Goal: Transaction & Acquisition: Purchase product/service

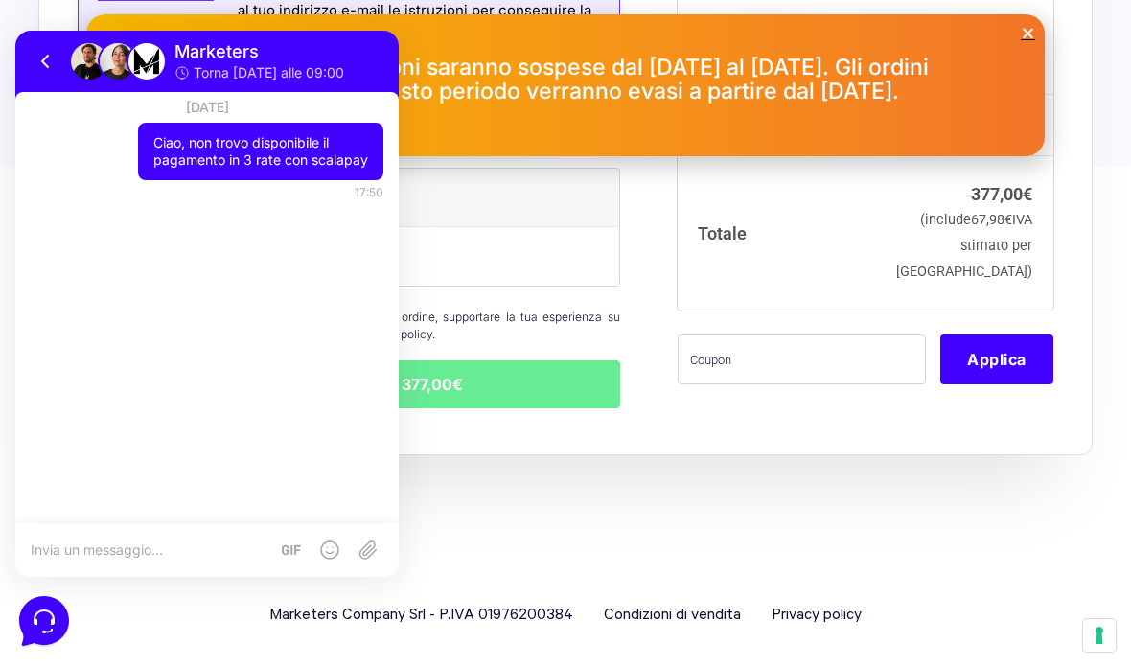
click at [57, 50] on icon at bounding box center [45, 61] width 23 height 23
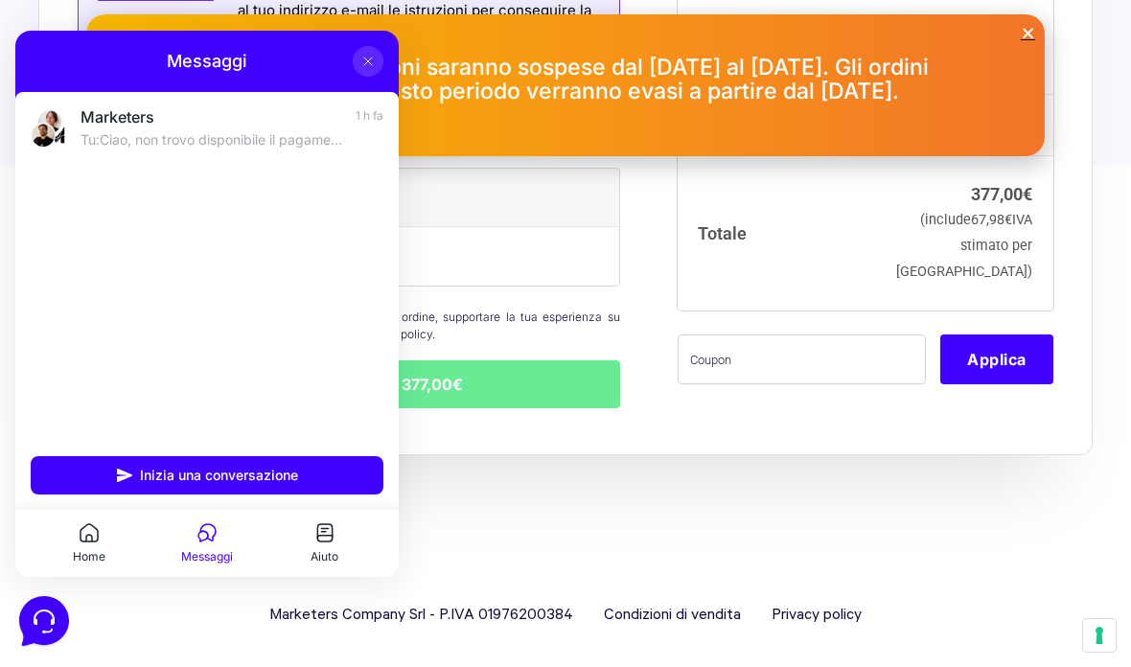
click at [366, 66] on icon at bounding box center [367, 61] width 15 height 15
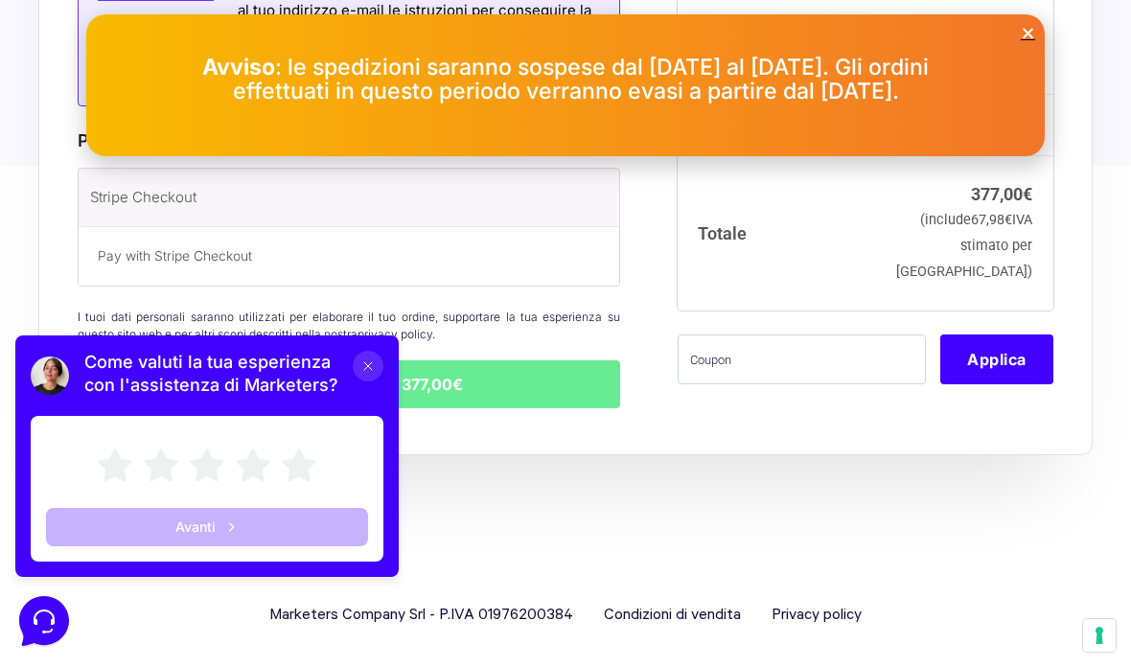
click at [387, 355] on div "Come valuti la tua esperienza con l'assistenza di Marketers? Avanti" at bounding box center [206, 455] width 383 height 241
click at [363, 372] on icon at bounding box center [367, 365] width 15 height 15
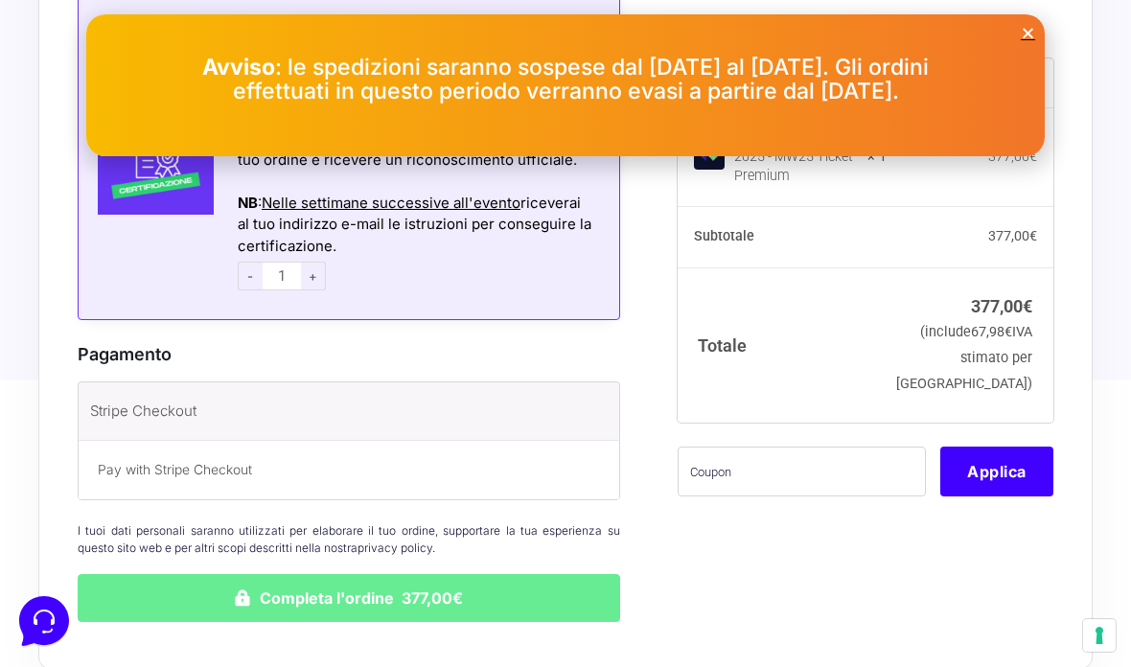
scroll to position [1175, 0]
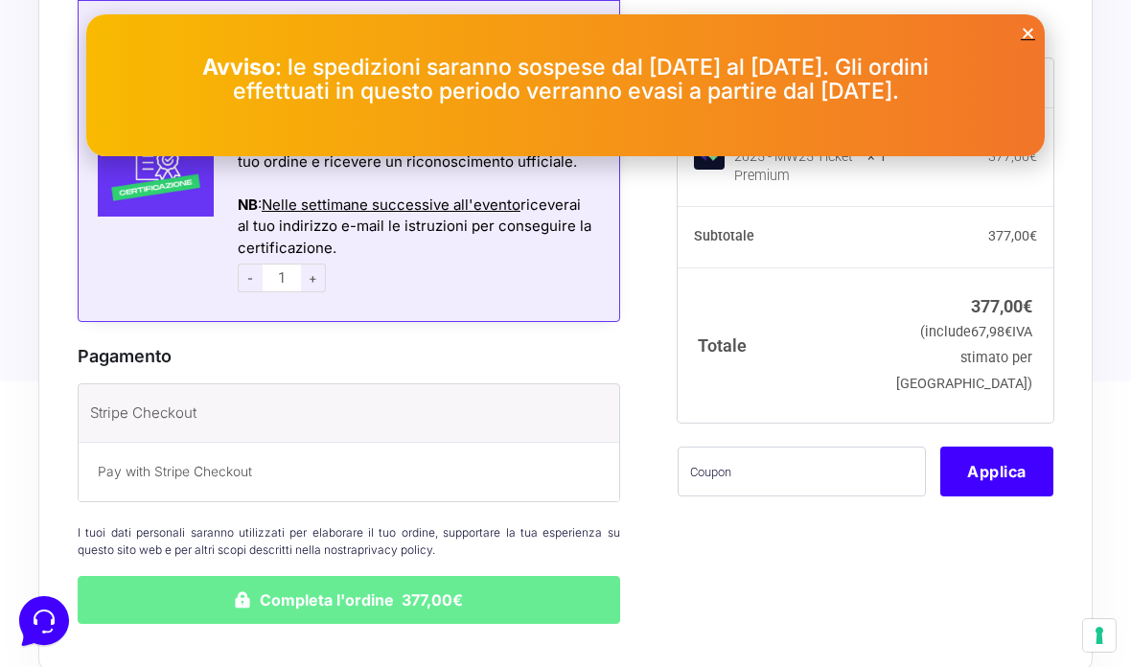
click at [146, 462] on p "Pay with Stripe Checkout" at bounding box center [349, 472] width 502 height 20
click at [138, 418] on label "Stripe Checkout" at bounding box center [323, 413] width 466 height 29
click at [0, 0] on input "Stripe Checkout" at bounding box center [0, 0] width 0 height 0
click at [982, 103] on div "Avviso : le spedizioni saranno sospese dal 1° al 17 agosto. Gli ordini effettua…" at bounding box center [565, 80] width 958 height 48
click at [1018, 52] on div "Avviso : le spedizioni saranno sospese dal 1° al 17 agosto. Gli ordini effettua…" at bounding box center [565, 85] width 958 height 103
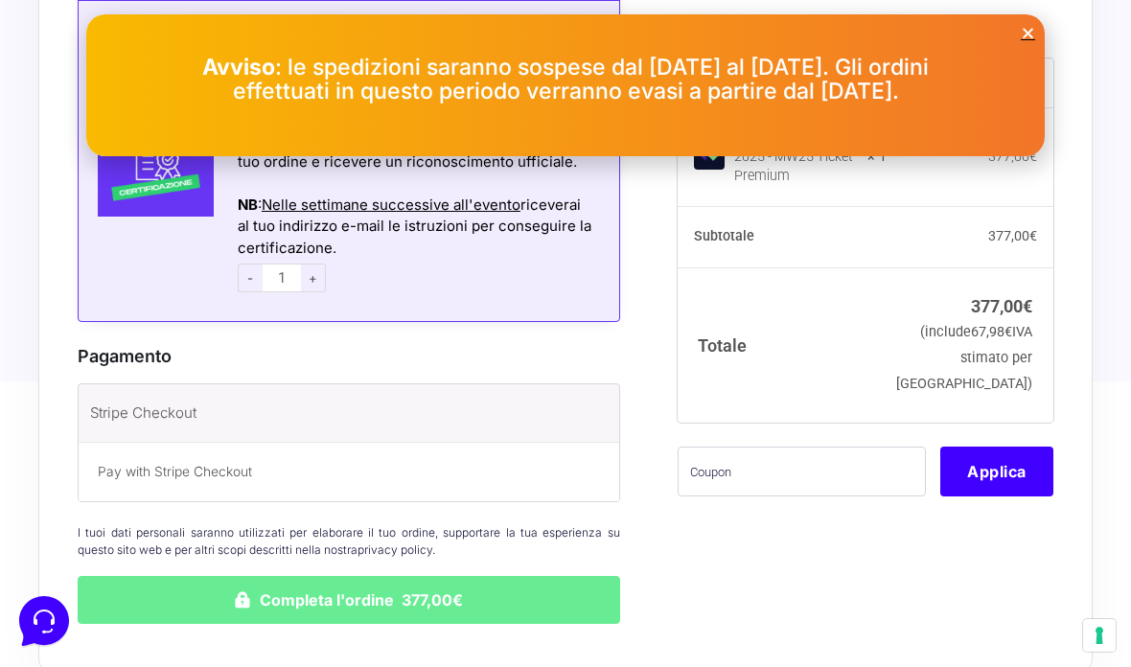
click at [1033, 30] on icon "Close" at bounding box center [1027, 33] width 14 height 14
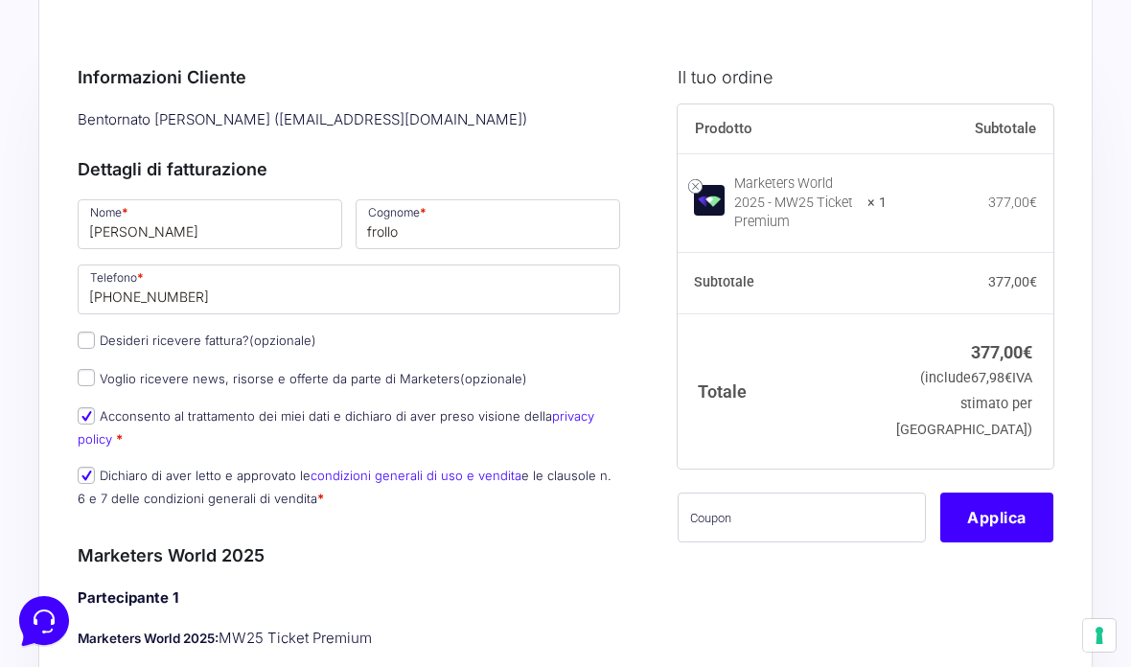
scroll to position [0, 0]
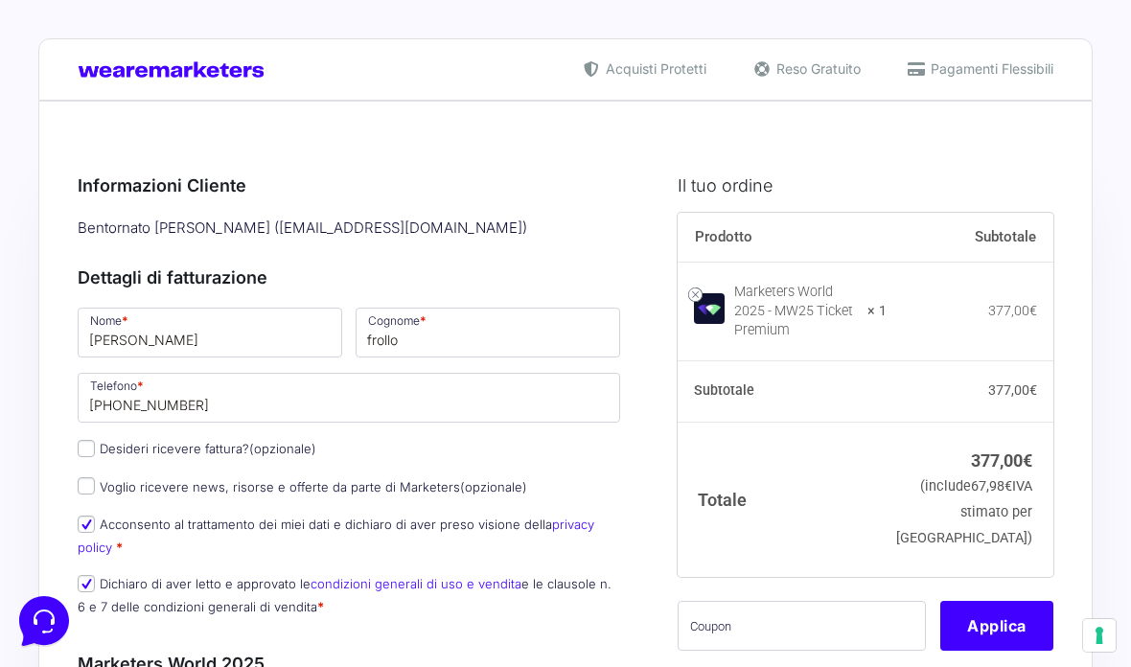
click at [1015, 77] on span "Pagamenti Flessibili" at bounding box center [989, 68] width 127 height 20
click at [126, 56] on div "Acquisti Protetti Reso Gratuito Pagamenti Flessibili" at bounding box center [565, 69] width 1054 height 62
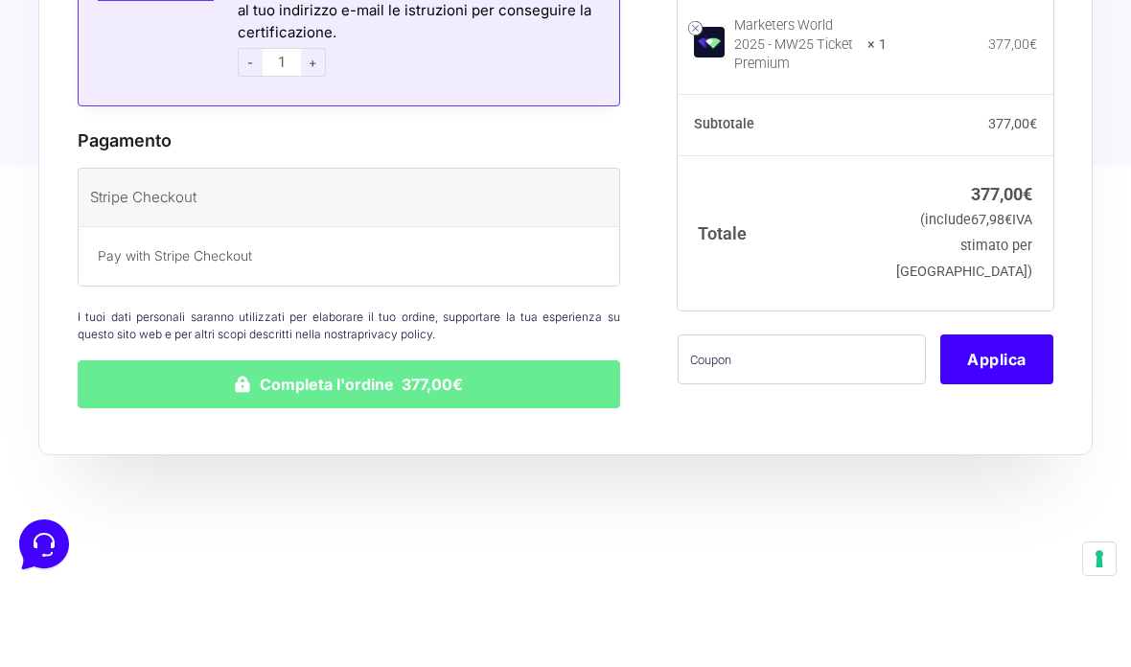
scroll to position [1390, 0]
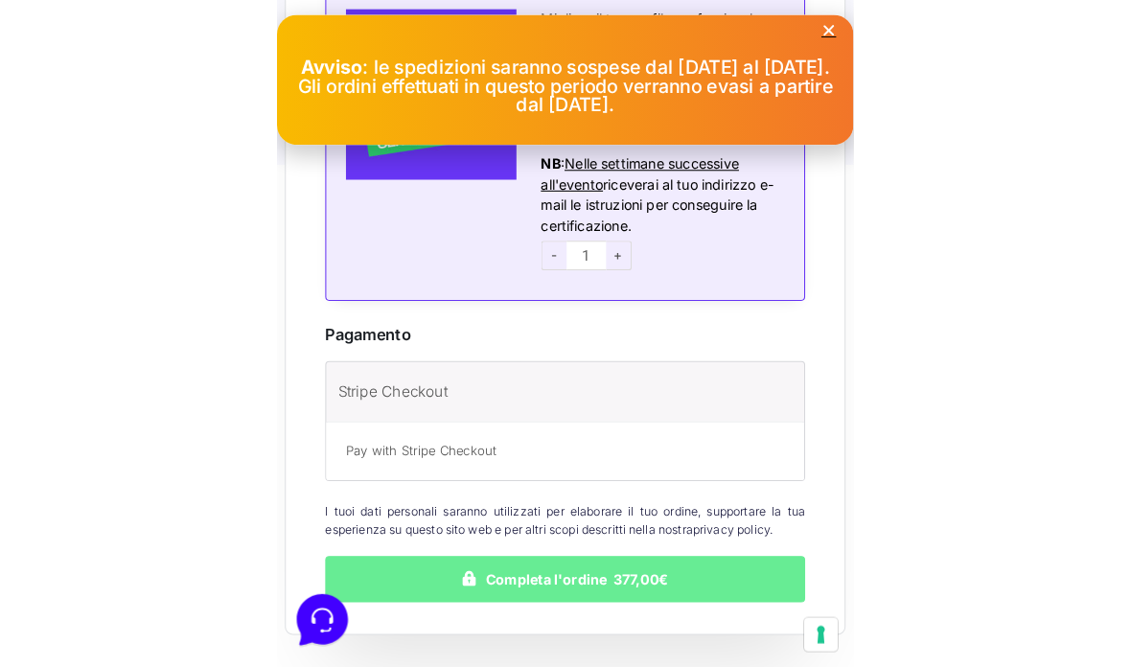
scroll to position [1390, 0]
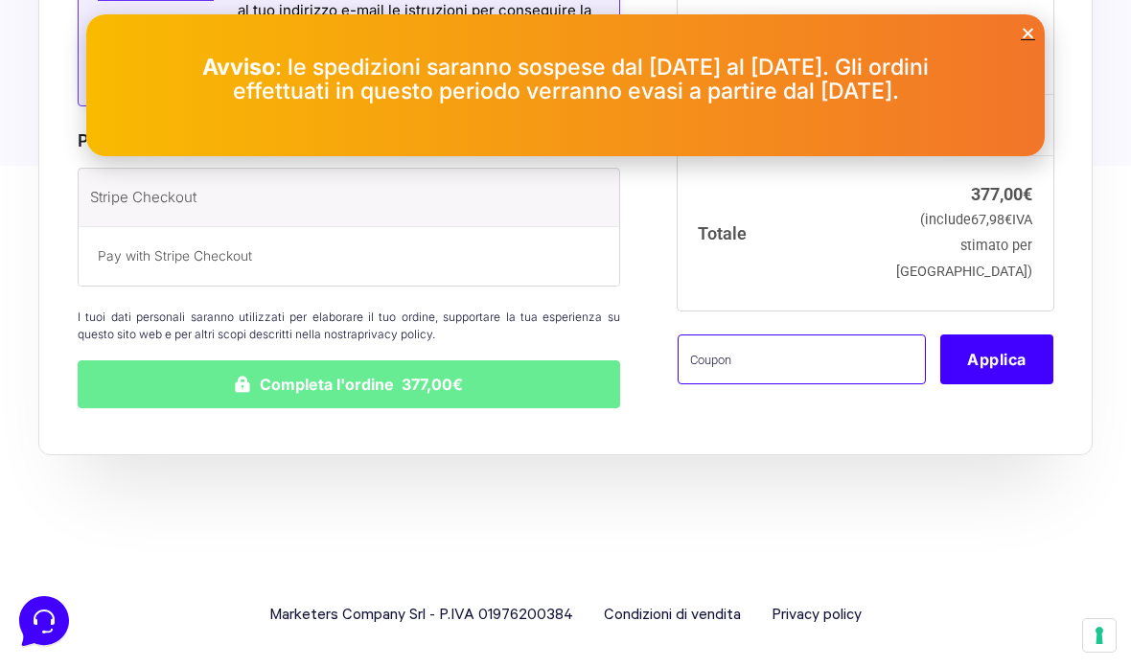
click at [560, 366] on input "text" at bounding box center [801, 359] width 249 height 50
type input "JEDIWORLDPR"
click at [560, 334] on button "Applica" at bounding box center [996, 359] width 113 height 50
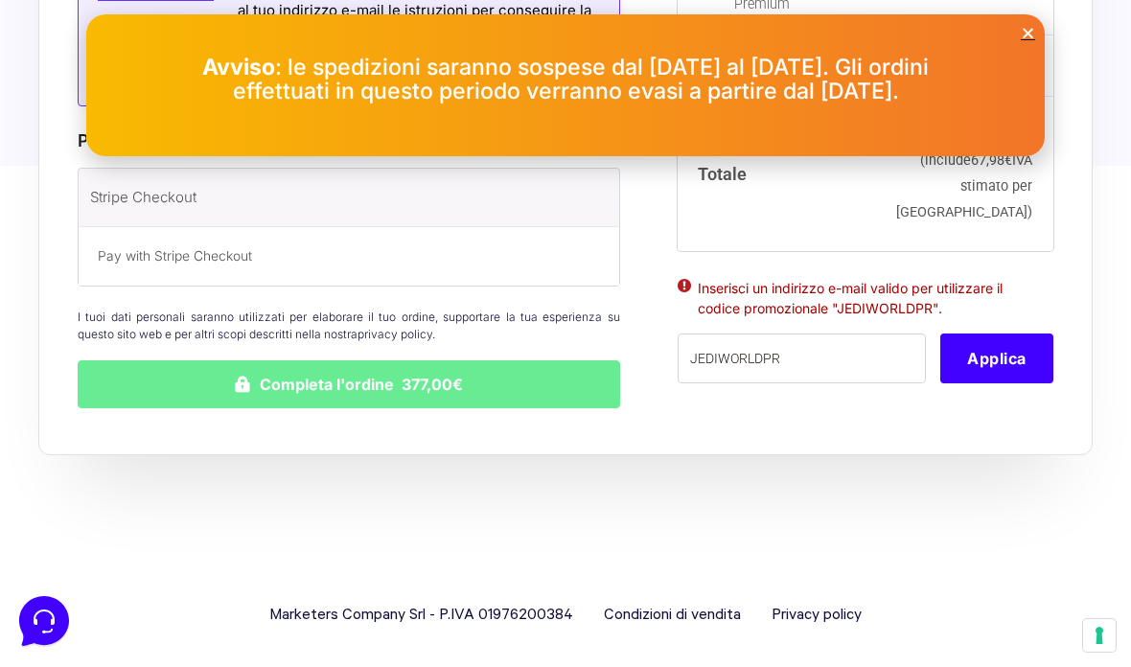
scroll to position [0, 0]
click at [560, 32] on icon "Close" at bounding box center [1027, 33] width 14 height 14
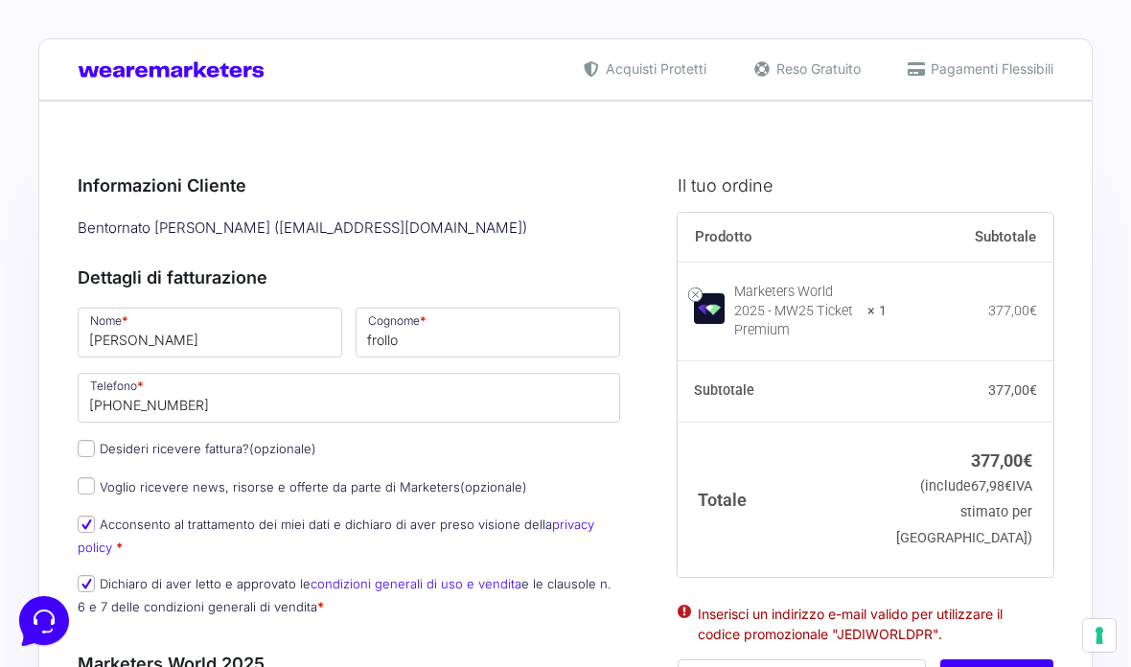
click at [233, 75] on img at bounding box center [175, 70] width 195 height 18
click at [560, 51] on div "Acquisti Protetti Reso Gratuito Pagamenti Flessibili" at bounding box center [565, 69] width 1054 height 62
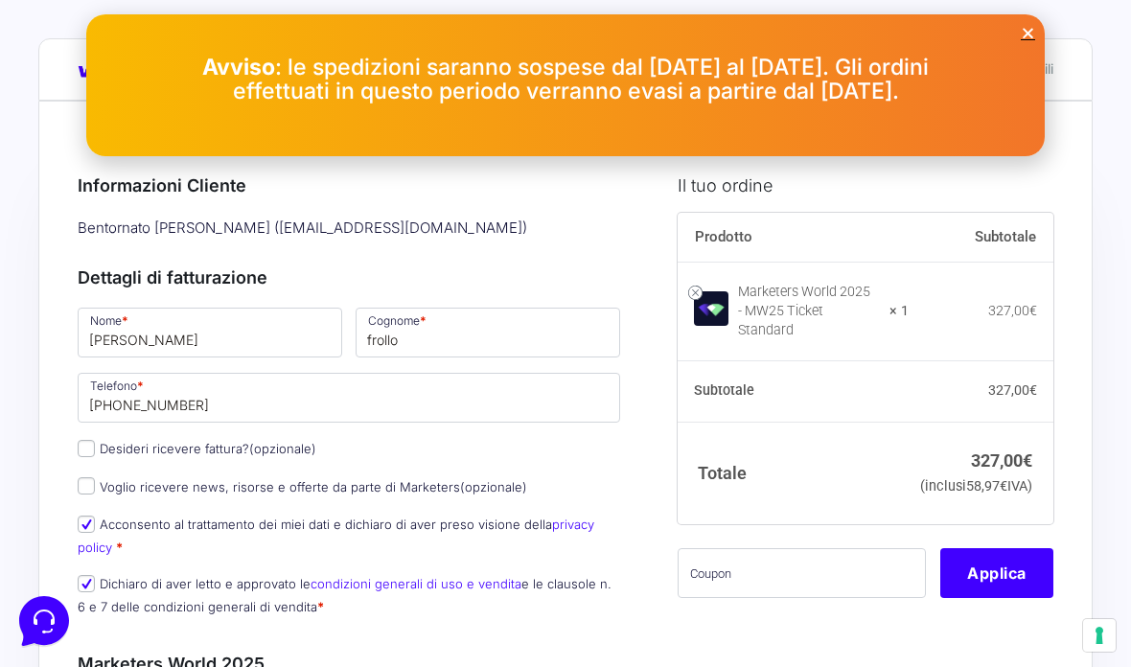
click at [1021, 38] on icon "Close" at bounding box center [1027, 33] width 14 height 14
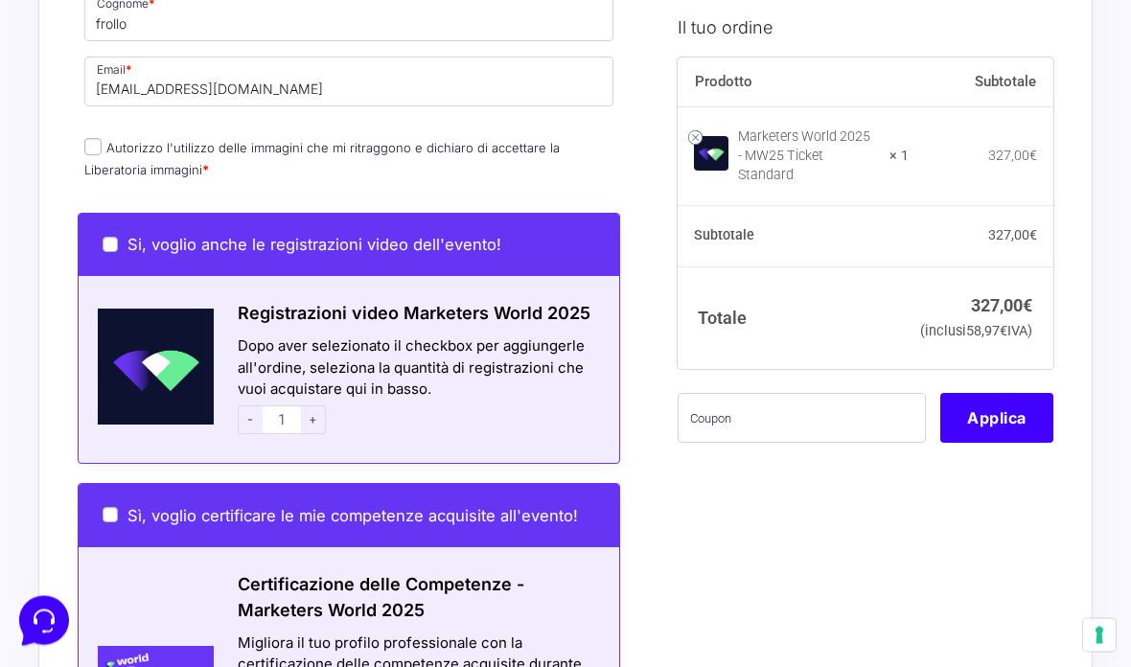
scroll to position [900, 0]
click at [440, 238] on span "Si, voglio anche le registrazioni video dell'evento!" at bounding box center [314, 244] width 374 height 19
click at [118, 238] on input "Si, voglio anche le registrazioni video dell'evento!" at bounding box center [110, 244] width 15 height 15
checkbox input "true"
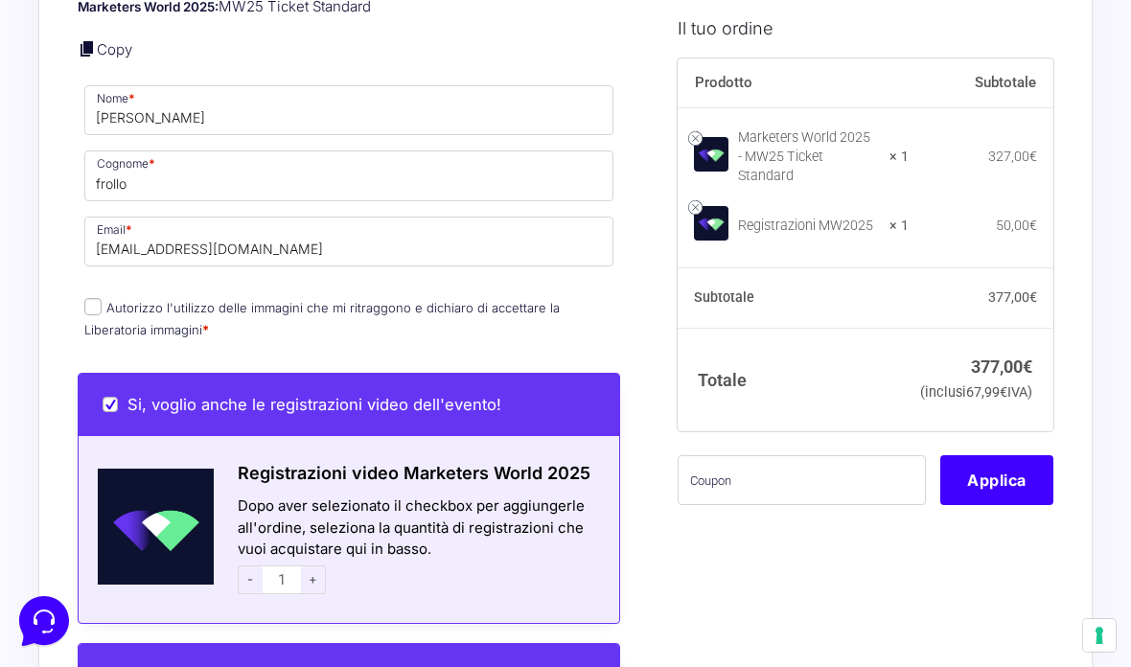
scroll to position [739, 0]
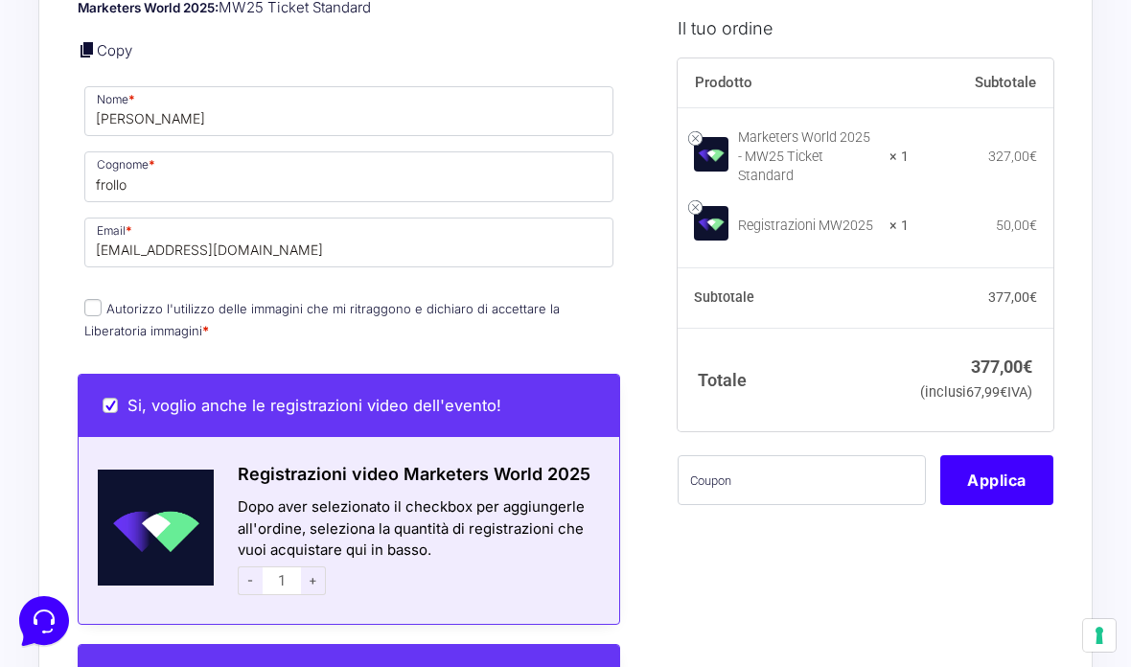
click at [697, 206] on img at bounding box center [711, 223] width 34 height 34
click at [693, 200] on link at bounding box center [695, 207] width 14 height 14
click at [696, 206] on img at bounding box center [711, 223] width 34 height 34
click at [699, 200] on link at bounding box center [695, 207] width 14 height 14
click at [696, 200] on link at bounding box center [695, 207] width 14 height 14
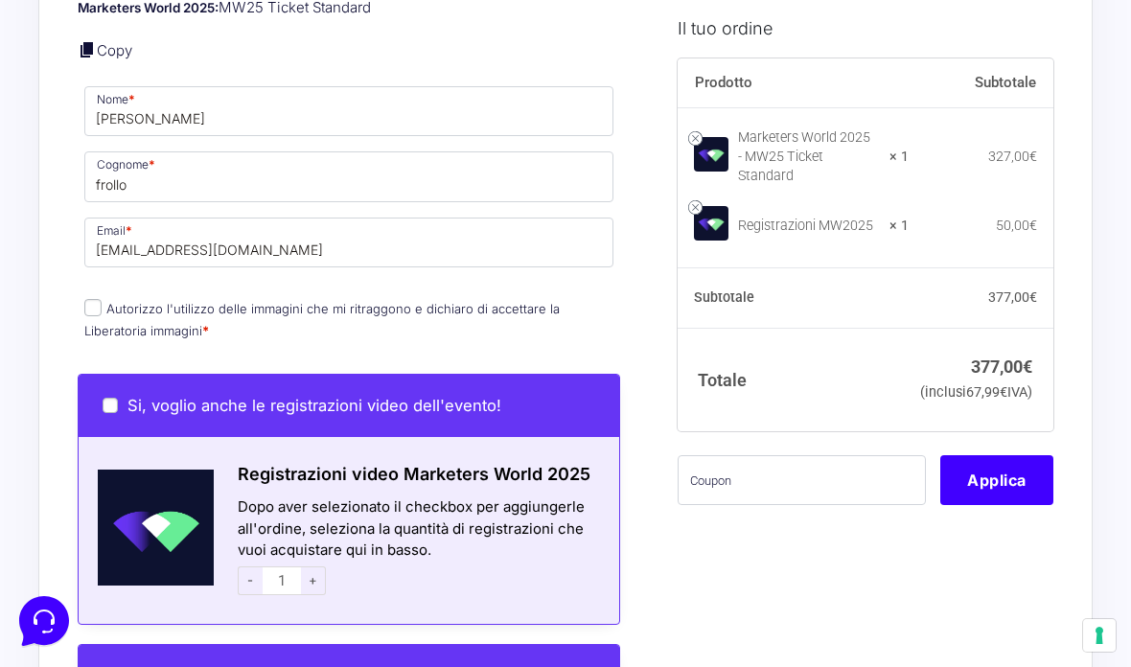
checkbox input "false"
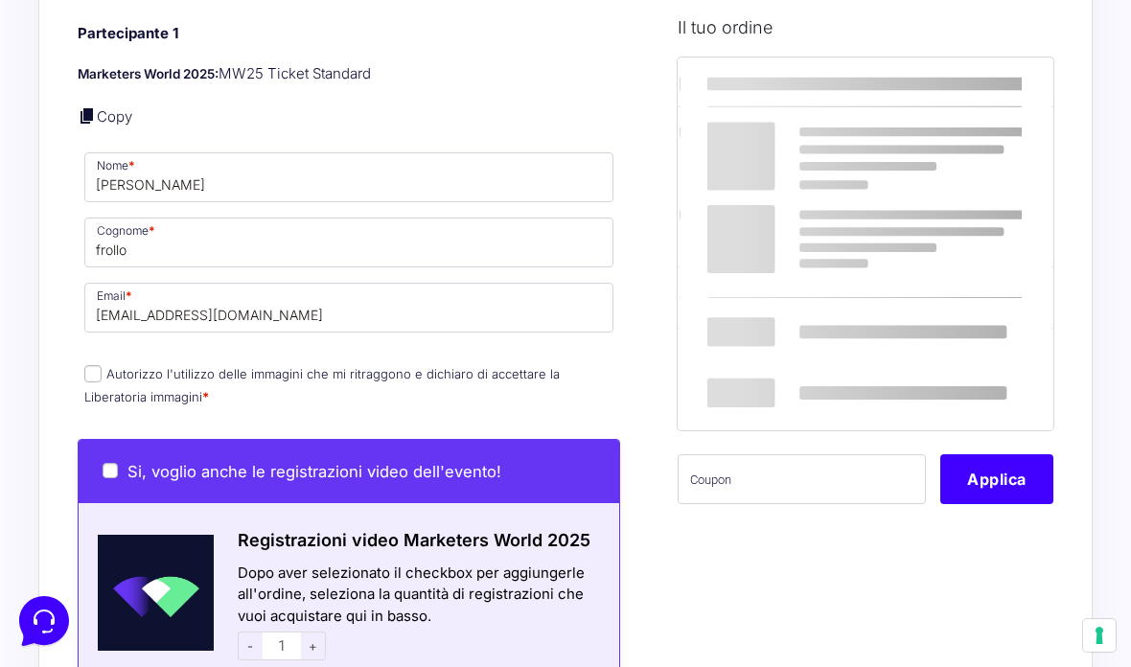
click at [700, 197] on div at bounding box center [865, 243] width 372 height 369
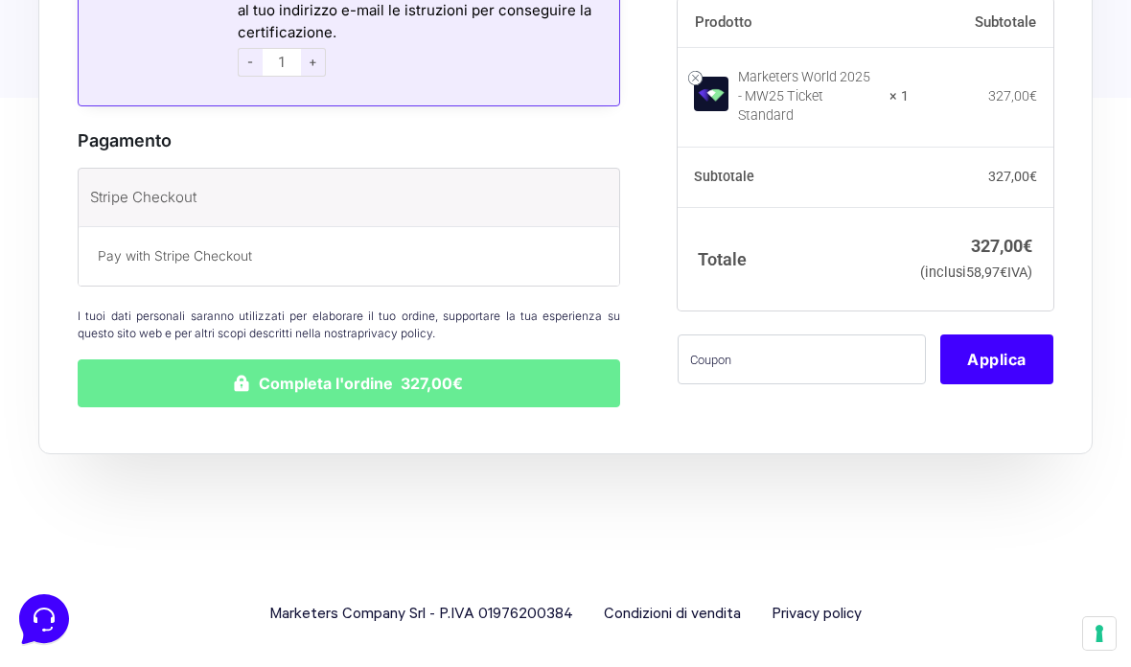
scroll to position [1648, 0]
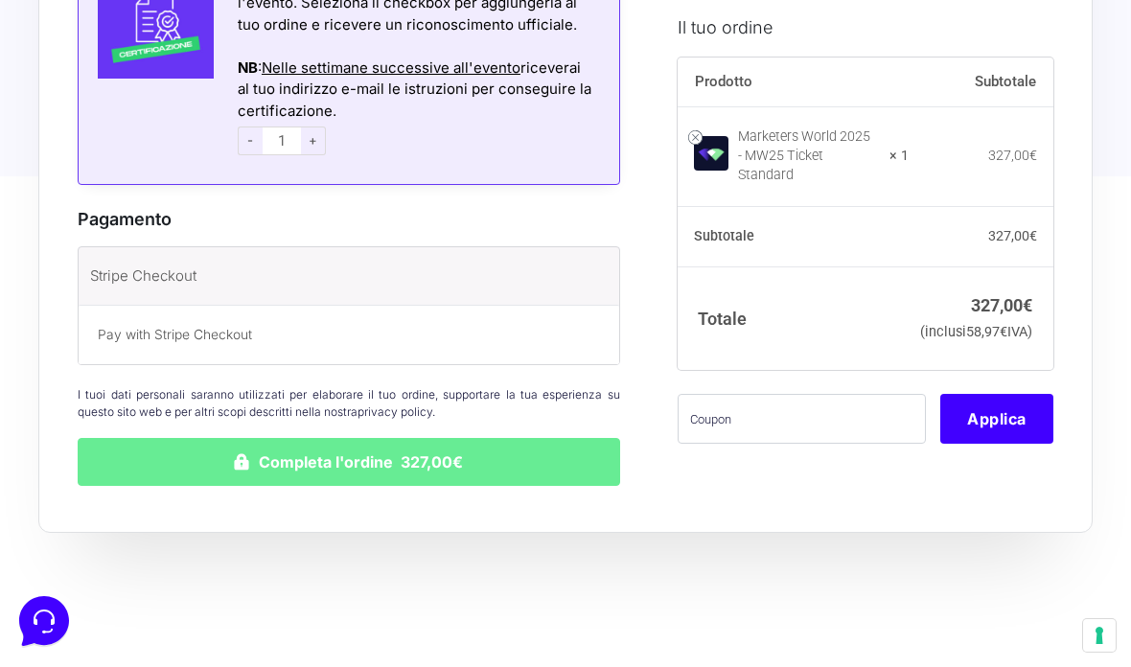
click at [50, 632] on icon at bounding box center [44, 621] width 21 height 24
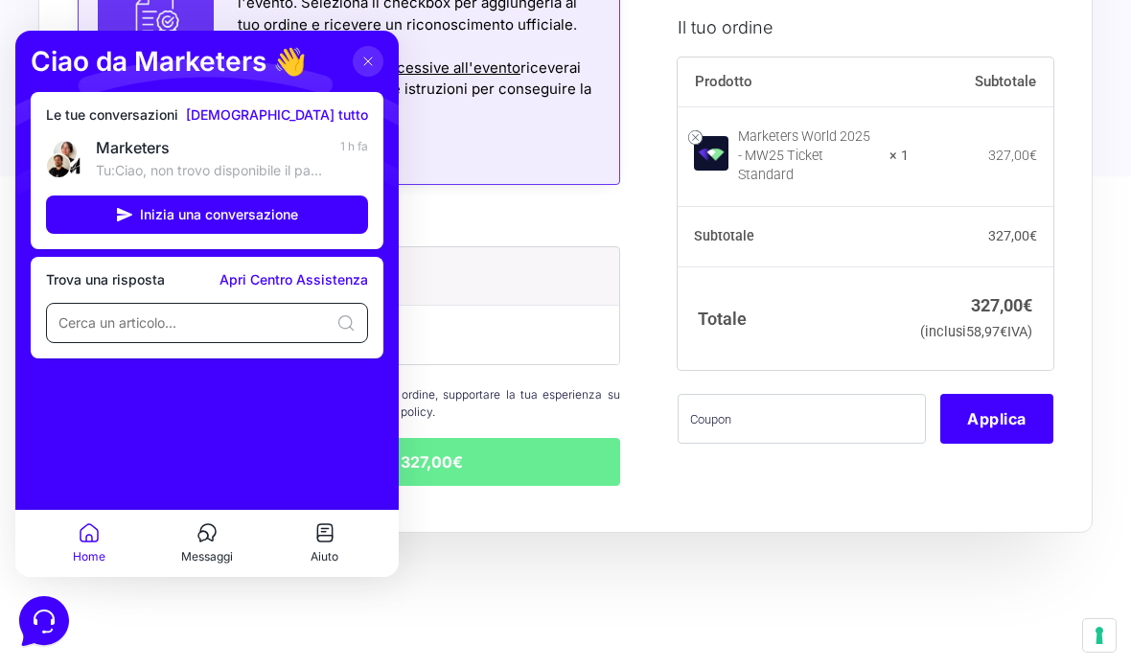
click at [303, 316] on input at bounding box center [193, 322] width 270 height 19
click at [335, 541] on icon at bounding box center [324, 532] width 23 height 23
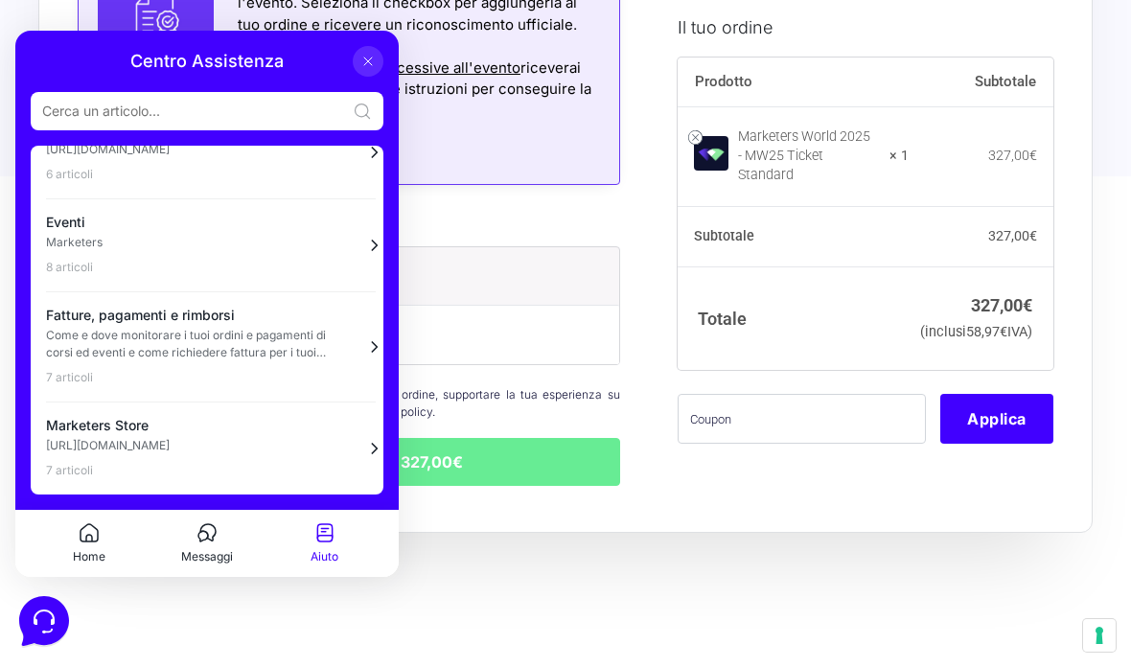
scroll to position [225, 0]
click at [269, 110] on input at bounding box center [193, 111] width 303 height 19
click at [207, 549] on p "Messaggi" at bounding box center [207, 556] width 52 height 17
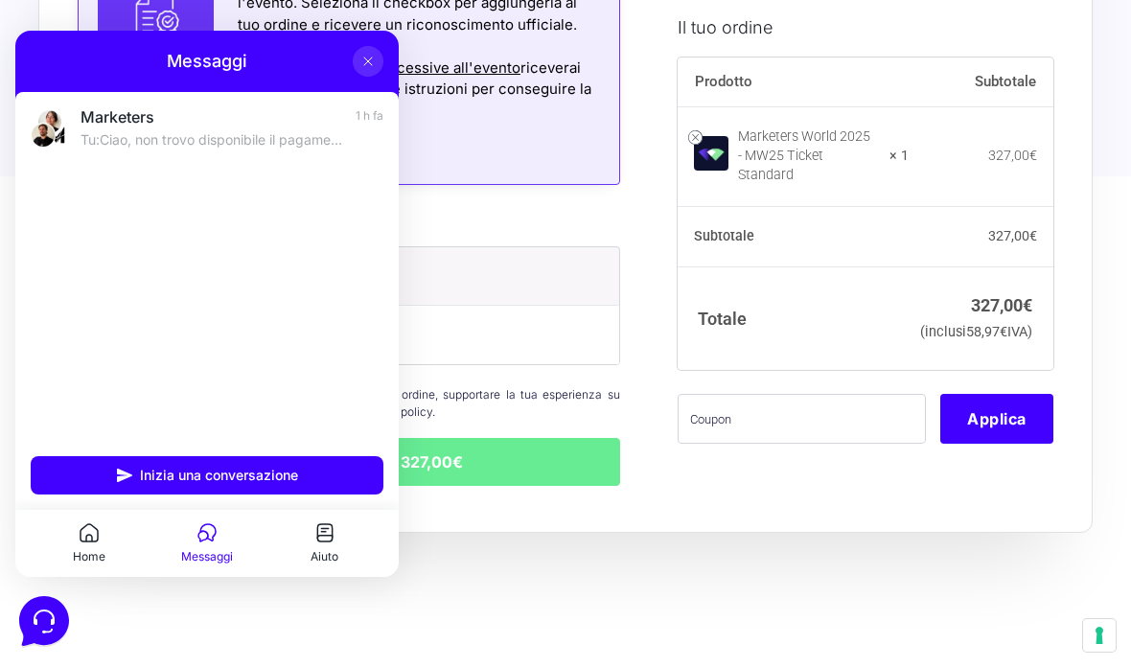
click at [295, 135] on p "Tu: Ciao, non trovo disponibile il pagamento in 3 rate con scalapay" at bounding box center [211, 139] width 263 height 19
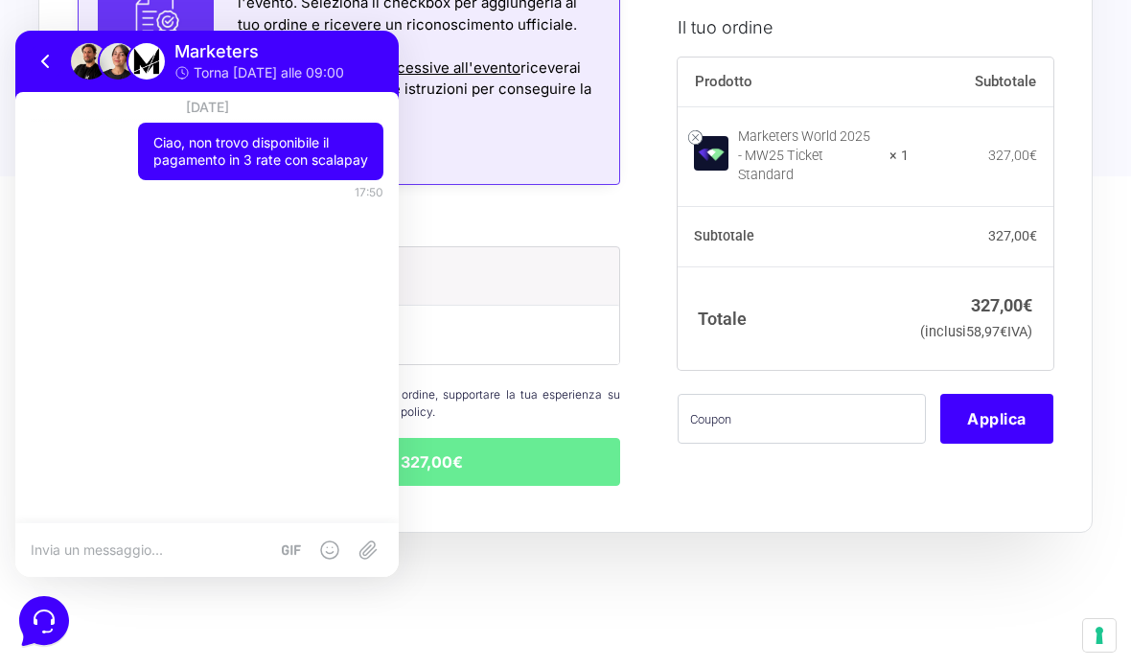
click at [44, 61] on icon at bounding box center [45, 61] width 23 height 23
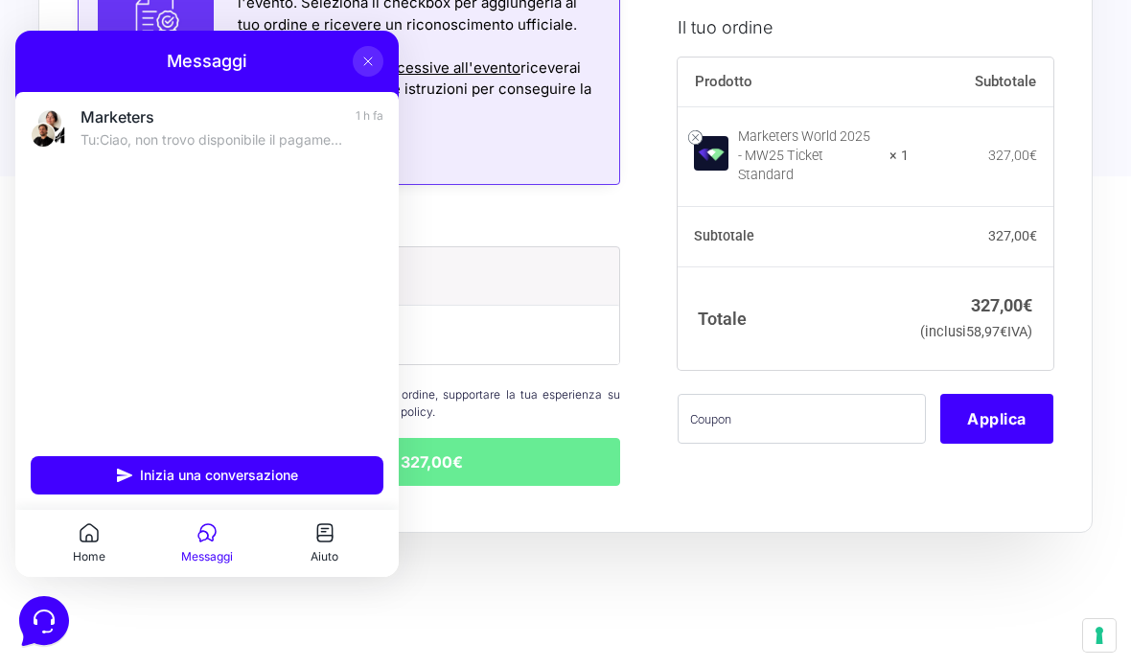
click at [92, 547] on button "Home" at bounding box center [90, 543] width 118 height 44
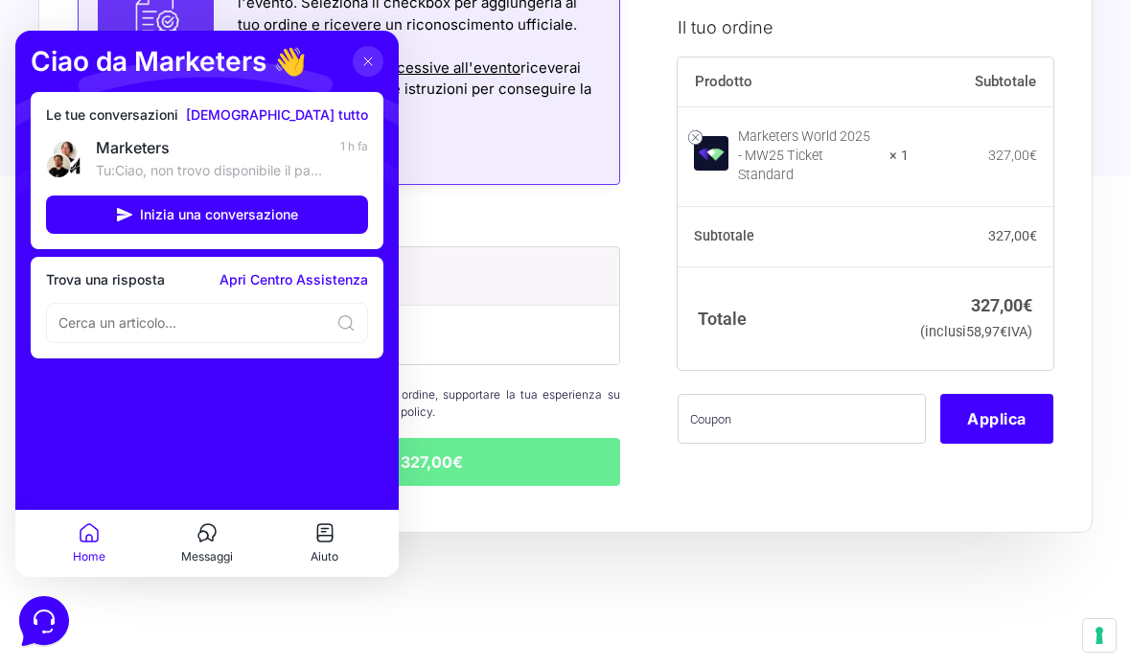
click at [317, 278] on link "Apri Centro Assistenza" at bounding box center [293, 279] width 149 height 15
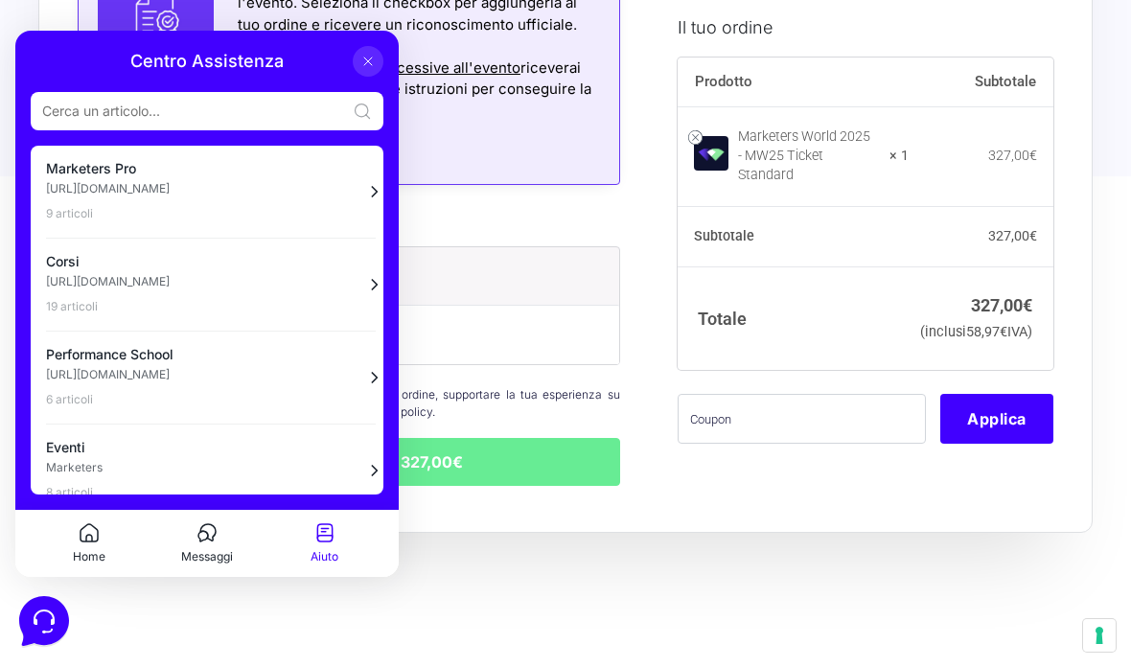
click at [274, 118] on input at bounding box center [193, 111] width 303 height 19
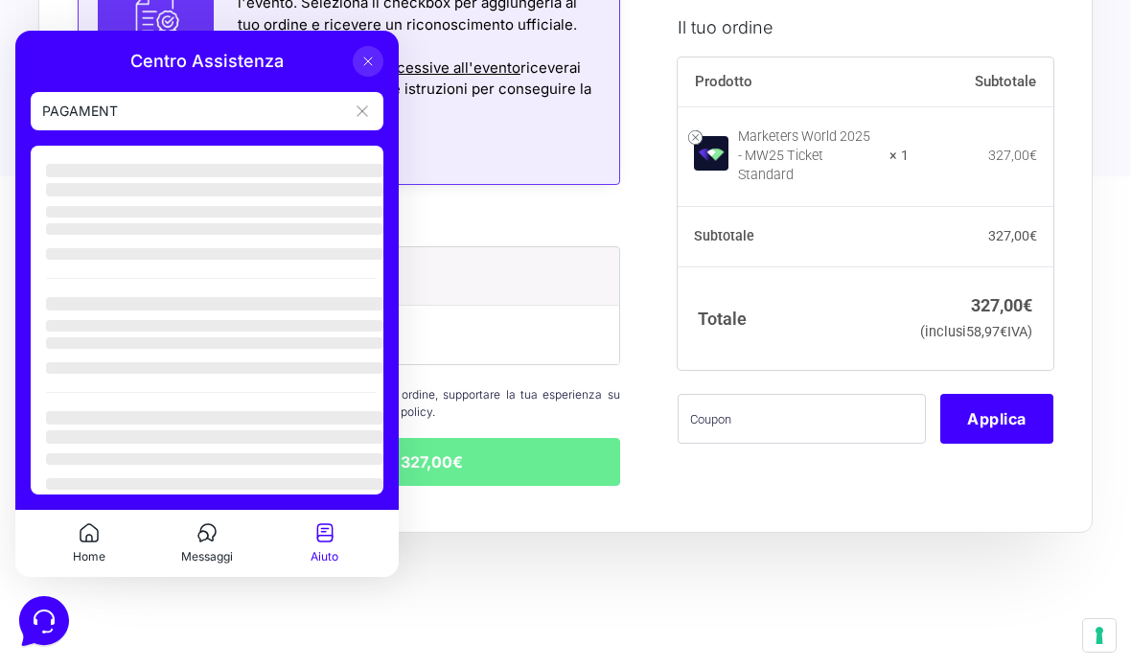
type input "PAGAMENTO"
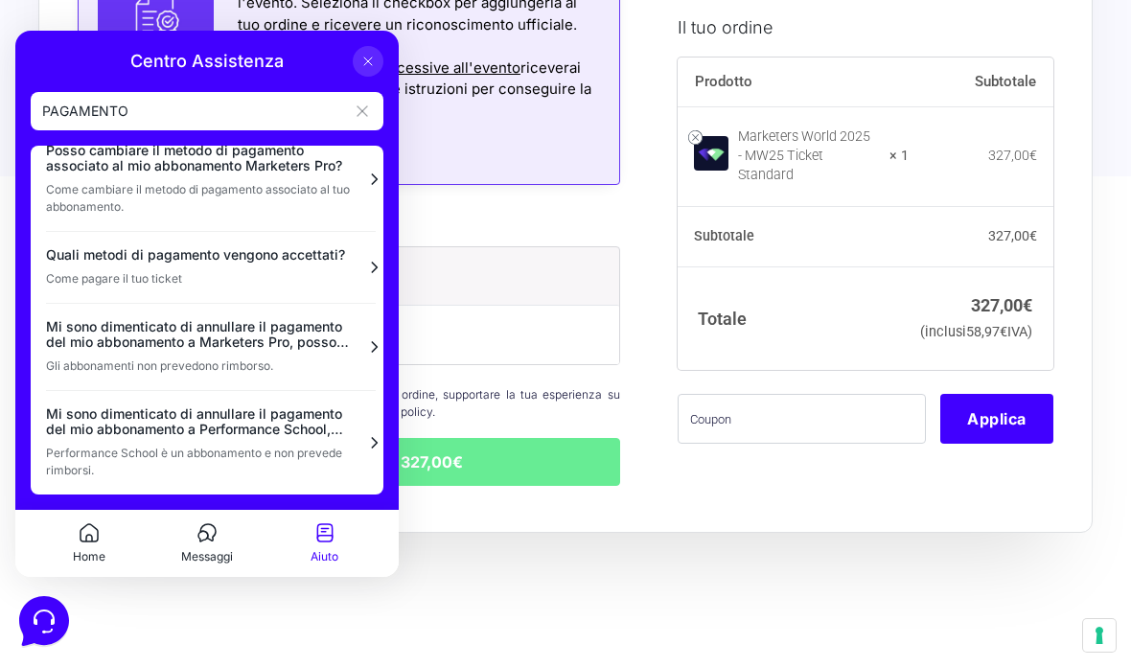
scroll to position [105, 0]
click at [344, 256] on span "Quali metodi di pagamento vengono accettati?" at bounding box center [199, 254] width 307 height 15
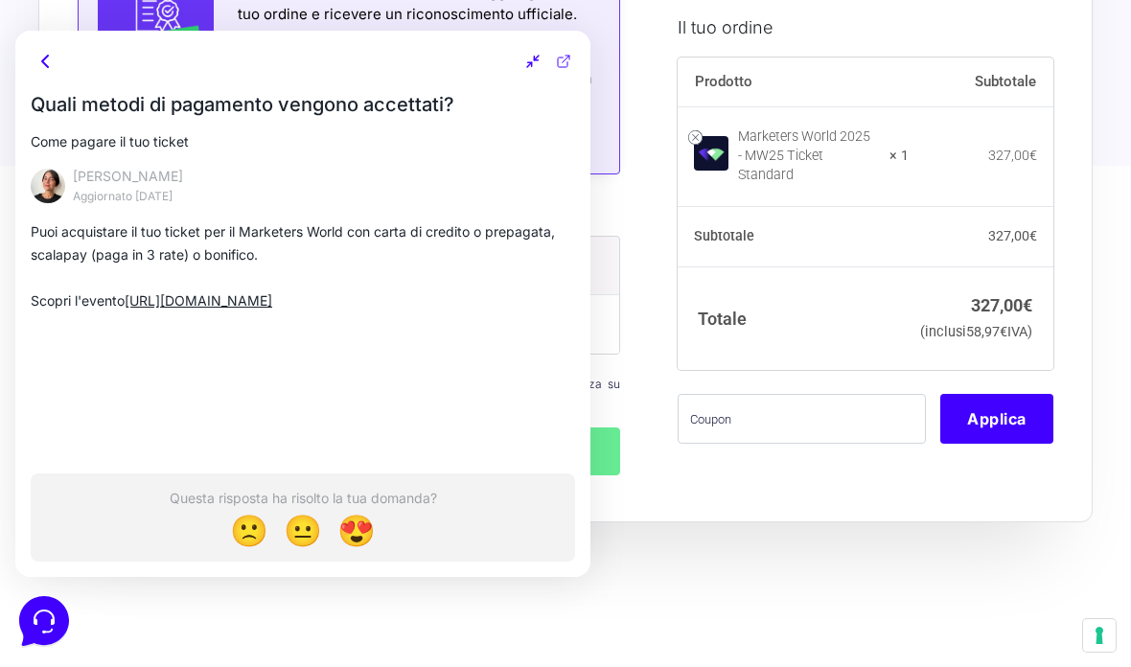
scroll to position [1658, 0]
